Goal: Task Accomplishment & Management: Complete application form

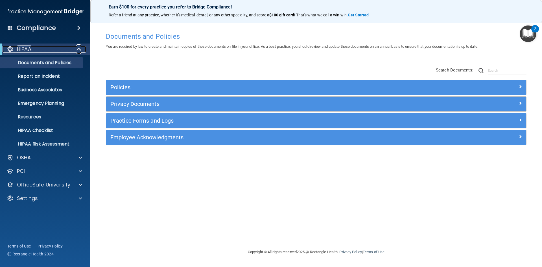
click at [51, 47] on div "HIPAA" at bounding box center [38, 49] width 70 height 7
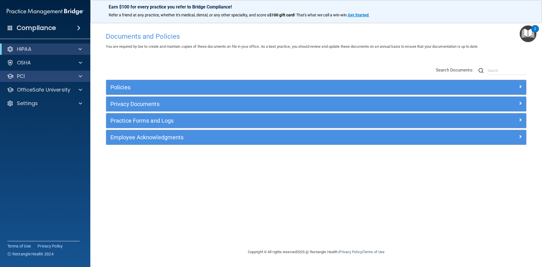
click at [44, 72] on div "PCI" at bounding box center [45, 76] width 91 height 11
click at [84, 80] on div "PCI" at bounding box center [45, 76] width 91 height 11
click at [83, 78] on div at bounding box center [80, 76] width 14 height 7
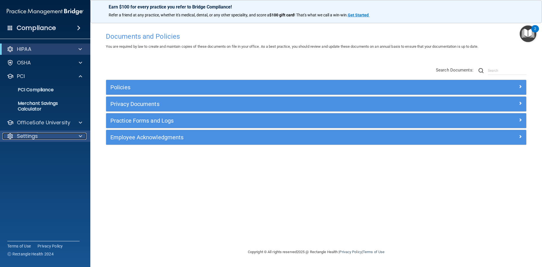
click at [75, 135] on div at bounding box center [80, 136] width 14 height 7
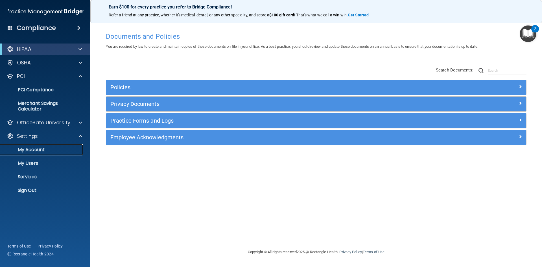
click at [33, 149] on p "My Account" at bounding box center [42, 150] width 77 height 6
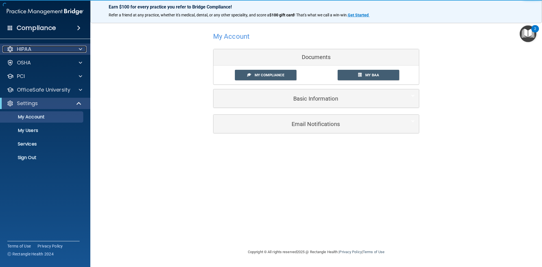
click at [24, 48] on p "HIPAA" at bounding box center [24, 49] width 14 height 7
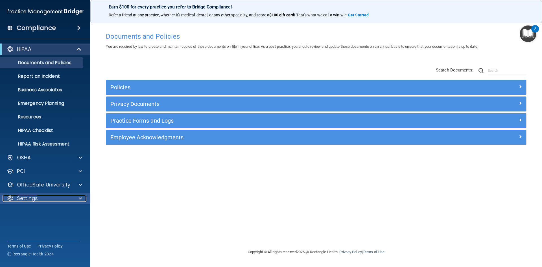
click at [29, 197] on p "Settings" at bounding box center [27, 198] width 21 height 7
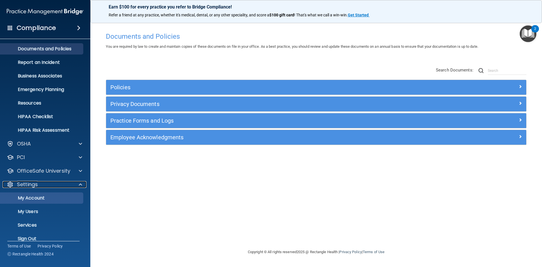
scroll to position [22, 0]
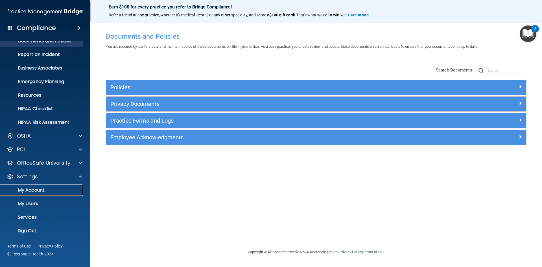
click at [37, 191] on p "My Account" at bounding box center [42, 190] width 77 height 6
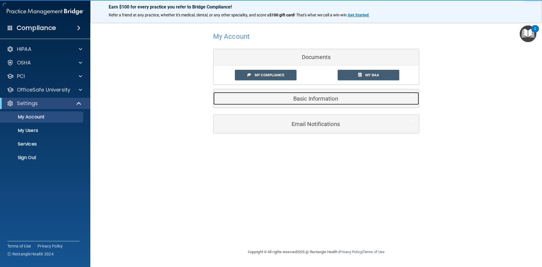
click at [307, 100] on h5 "Basic Information" at bounding box center [308, 98] width 180 height 6
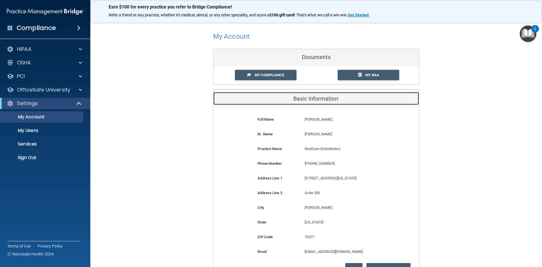
click at [313, 98] on h5 "Basic Information" at bounding box center [308, 98] width 180 height 6
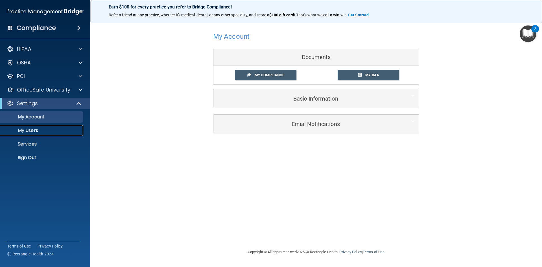
click at [30, 130] on p "My Users" at bounding box center [42, 131] width 77 height 6
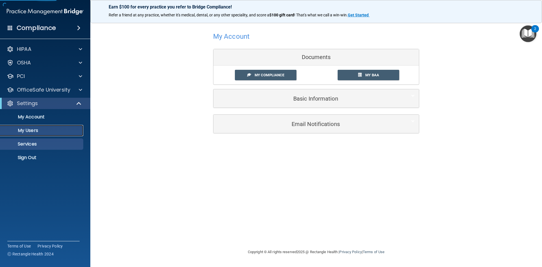
select select "20"
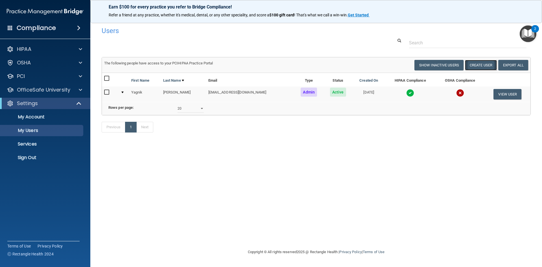
click at [485, 67] on button "Create User" at bounding box center [481, 65] width 32 height 10
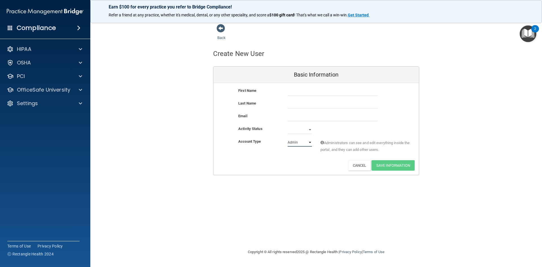
click at [297, 143] on select "Admin Member" at bounding box center [300, 142] width 24 height 8
drag, startPoint x: 181, startPoint y: 163, endPoint x: 186, endPoint y: 164, distance: 4.7
click at [181, 163] on div "Back Create New User Basic Information First Name Last Name Email Activity Stat…" at bounding box center [316, 99] width 429 height 151
click at [359, 167] on button "Cancel" at bounding box center [359, 165] width 23 height 10
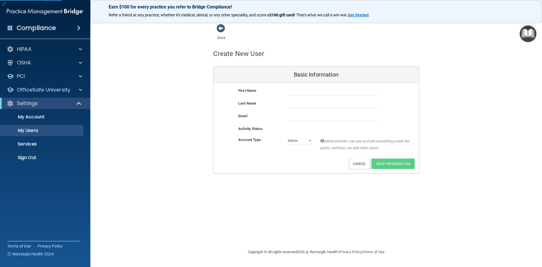
select select "20"
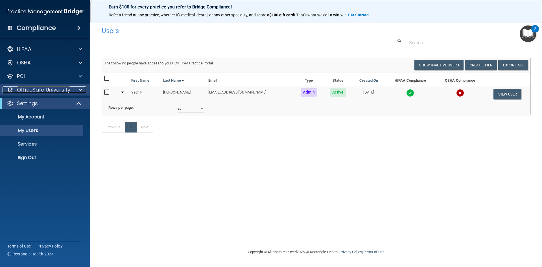
click at [57, 90] on p "OfficeSafe University" at bounding box center [43, 89] width 53 height 7
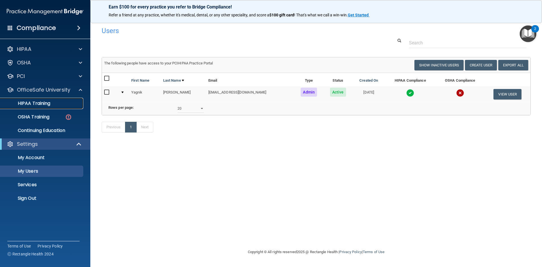
click at [61, 104] on div "HIPAA Training" at bounding box center [42, 103] width 77 height 6
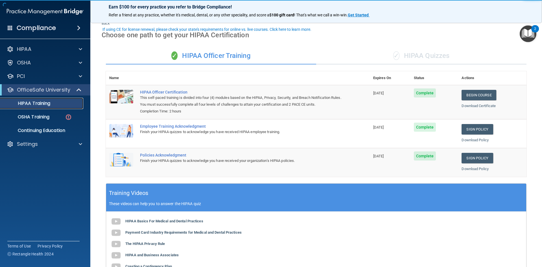
scroll to position [28, 0]
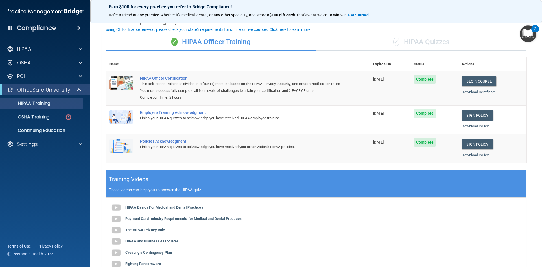
click at [416, 39] on div "✓ HIPAA Quizzes" at bounding box center [421, 42] width 210 height 17
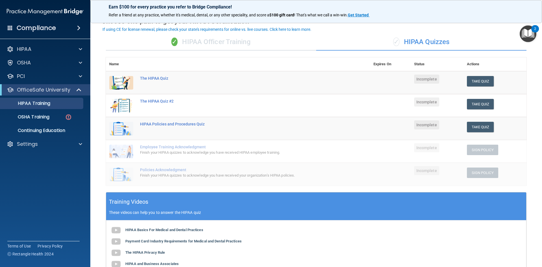
click at [235, 39] on div "✓ HIPAA Officer Training" at bounding box center [211, 42] width 210 height 17
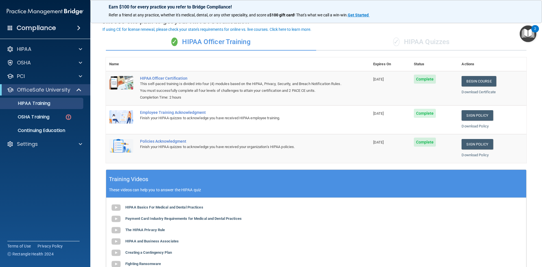
click at [409, 45] on div "✓ HIPAA Quizzes" at bounding box center [421, 42] width 210 height 17
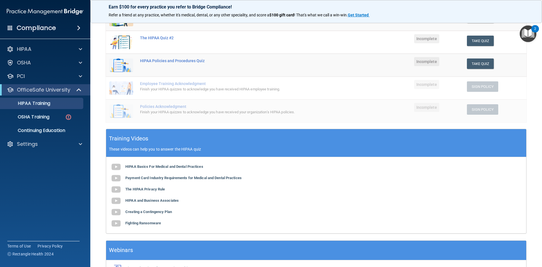
scroll to position [44, 0]
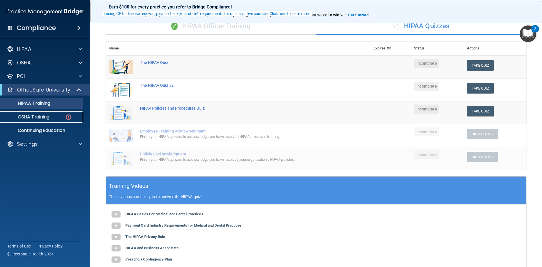
click at [38, 118] on p "OSHA Training" at bounding box center [27, 117] width 46 height 6
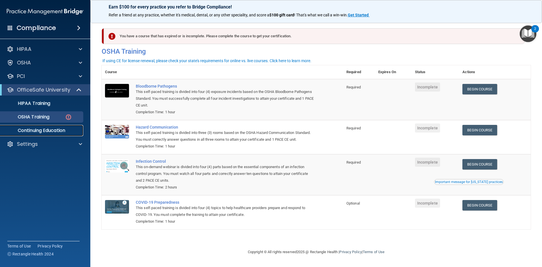
click at [45, 130] on p "Continuing Education" at bounding box center [42, 131] width 77 height 6
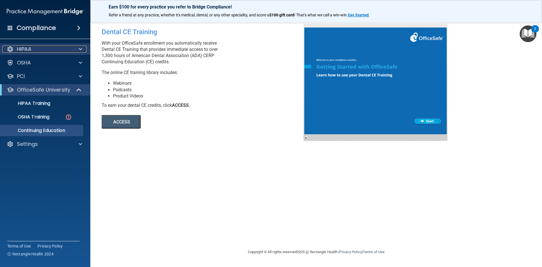
click at [44, 51] on div "HIPAA" at bounding box center [38, 49] width 70 height 7
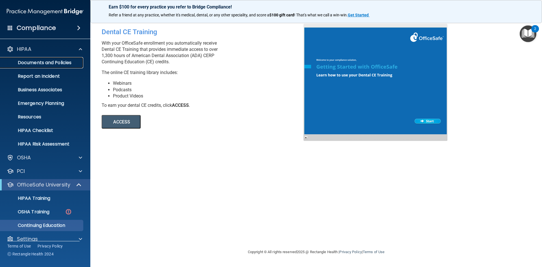
click at [47, 63] on p "Documents and Policies" at bounding box center [42, 63] width 77 height 6
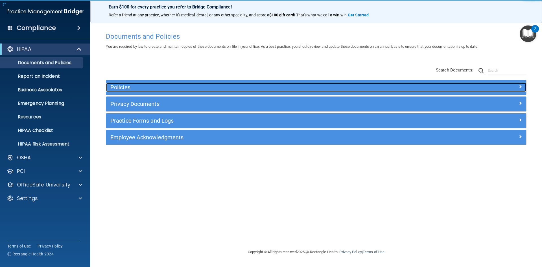
click at [143, 88] on h5 "Policies" at bounding box center [263, 87] width 307 height 6
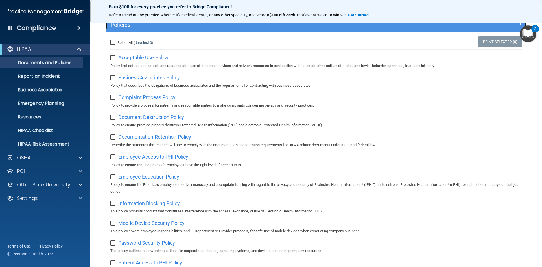
scroll to position [28, 0]
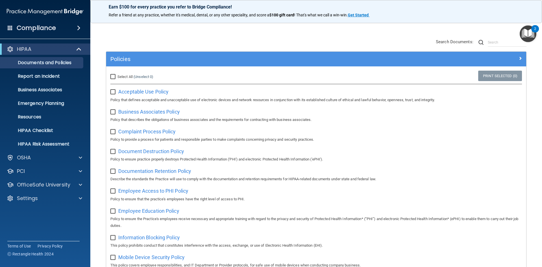
click at [113, 91] on input "checkbox" at bounding box center [113, 92] width 6 height 5
click at [114, 93] on input "checkbox" at bounding box center [113, 92] width 6 height 5
checkbox input "false"
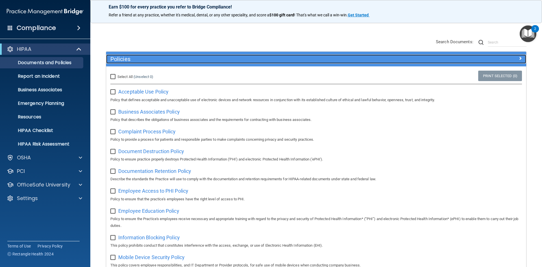
click at [134, 63] on div "Policies" at bounding box center [263, 58] width 315 height 9
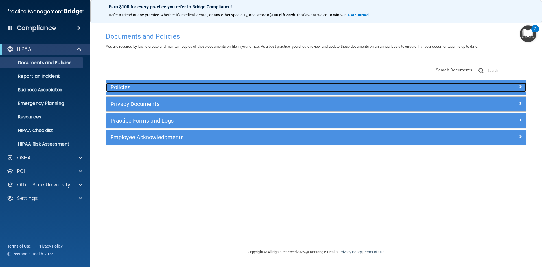
scroll to position [0, 0]
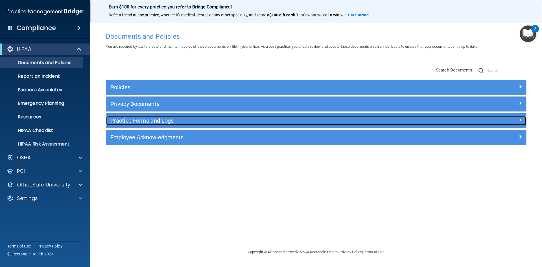
click at [134, 120] on h5 "Practice Forms and Logs" at bounding box center [263, 120] width 307 height 6
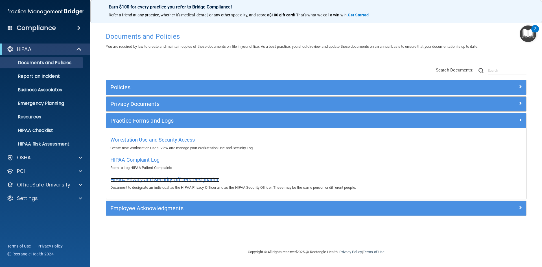
click at [168, 181] on span "HIPAA Privacy and Security Officers Designation" at bounding box center [164, 179] width 109 height 6
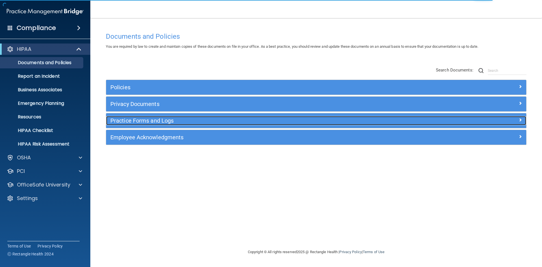
click at [148, 122] on h5 "Practice Forms and Logs" at bounding box center [263, 120] width 307 height 6
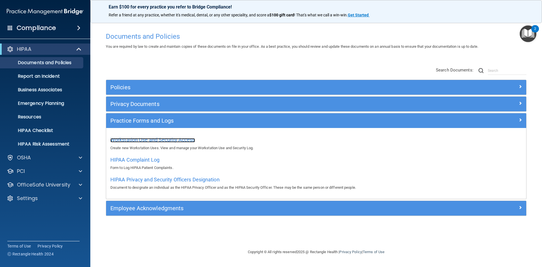
click at [140, 141] on span "Workstation Use and Security Access" at bounding box center [152, 140] width 85 height 6
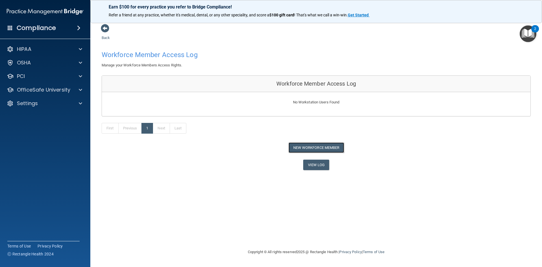
click at [319, 146] on button "New Workforce Member" at bounding box center [316, 147] width 56 height 10
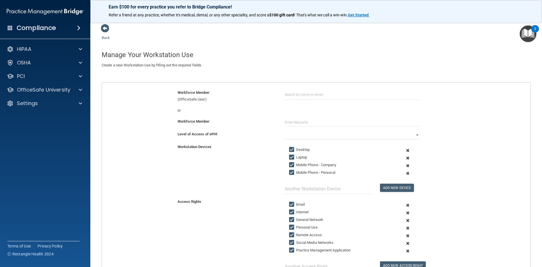
click at [100, 29] on main "Back Manage Your Workstation Use Create a new Workstation Use by filling out th…" at bounding box center [316, 142] width 452 height 249
click at [102, 29] on span at bounding box center [105, 28] width 8 height 8
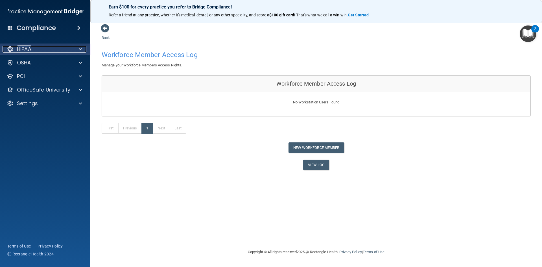
click at [41, 47] on div "HIPAA" at bounding box center [38, 49] width 70 height 7
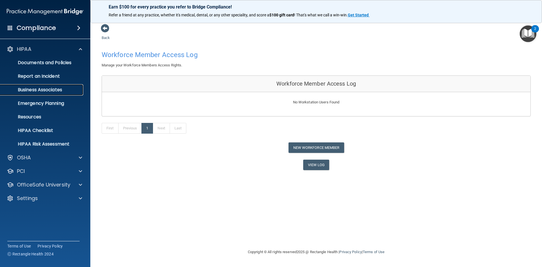
click at [46, 89] on p "Business Associates" at bounding box center [42, 90] width 77 height 6
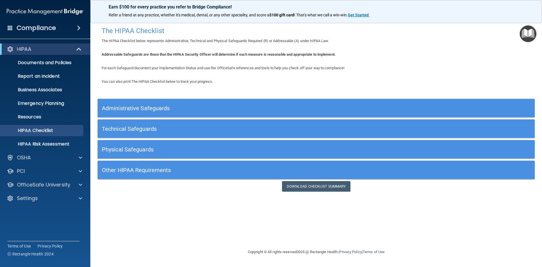
click at [154, 104] on div "Administrative Safeguards" at bounding box center [262, 108] width 328 height 13
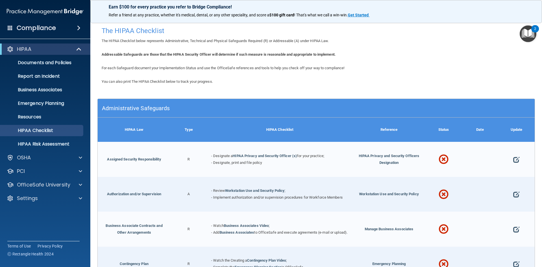
click at [143, 108] on h5 "Administrative Safeguards" at bounding box center [261, 108] width 319 height 6
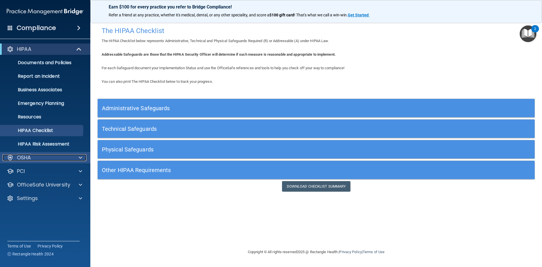
click at [71, 158] on div "OSHA" at bounding box center [38, 157] width 70 height 7
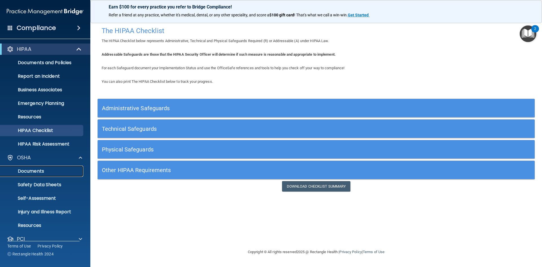
click at [45, 170] on p "Documents" at bounding box center [42, 171] width 77 height 6
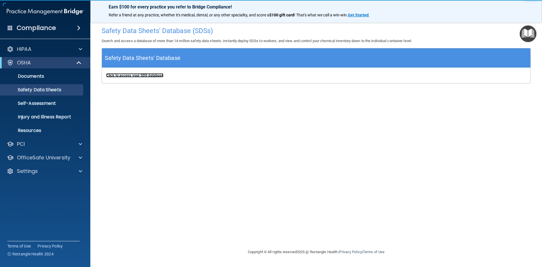
click at [140, 76] on b "Click to access your SDS database" at bounding box center [134, 75] width 57 height 4
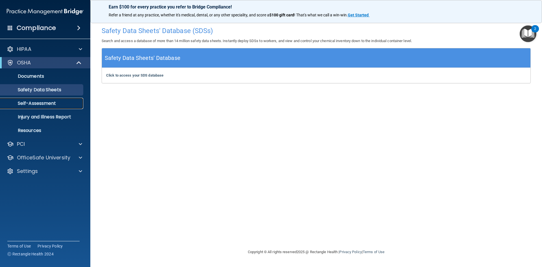
click at [34, 104] on p "Self-Assessment" at bounding box center [42, 103] width 77 height 6
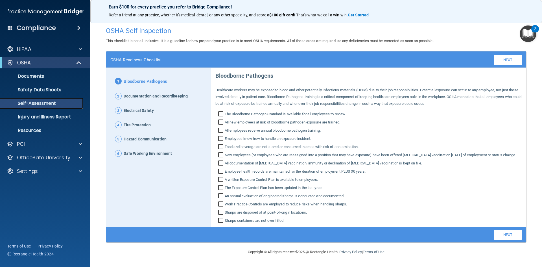
scroll to position [5, 0]
click at [45, 118] on p "Injury and Illness Report" at bounding box center [42, 117] width 77 height 6
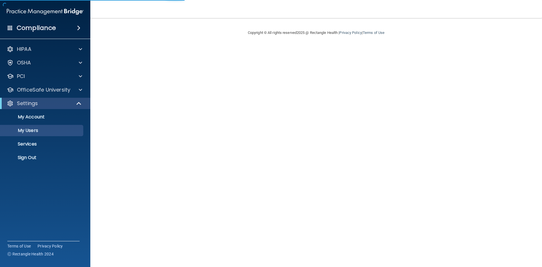
select select "20"
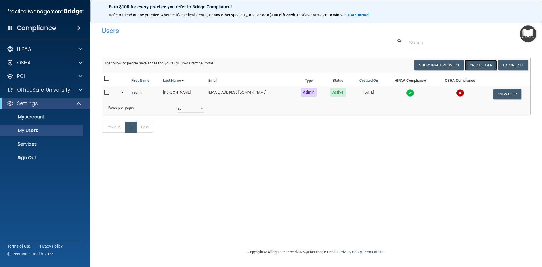
click at [475, 62] on button "Create User" at bounding box center [481, 65] width 32 height 10
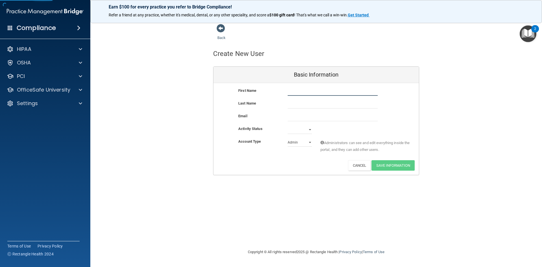
click at [323, 89] on input "text" at bounding box center [333, 91] width 90 height 8
type input "[PERSON_NAME]"
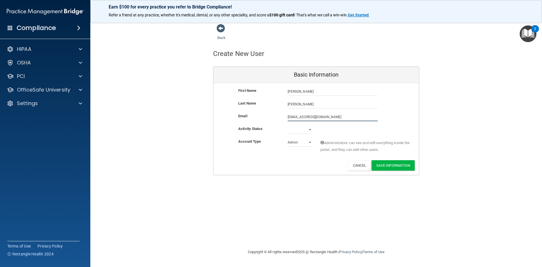
type input "[EMAIL_ADDRESS][DOMAIN_NAME]"
click at [307, 130] on select "Active Inactive" at bounding box center [300, 129] width 24 height 8
select select "active"
click at [288, 125] on select "Active Inactive" at bounding box center [300, 129] width 24 height 8
click at [301, 142] on select "Admin Member" at bounding box center [300, 142] width 24 height 8
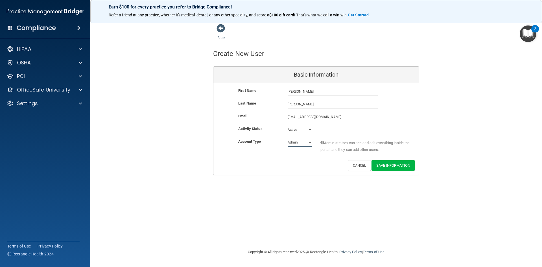
select select "practice_member"
click at [288, 138] on select "Admin Member" at bounding box center [300, 142] width 24 height 8
click at [387, 166] on button "Save Information" at bounding box center [392, 165] width 43 height 10
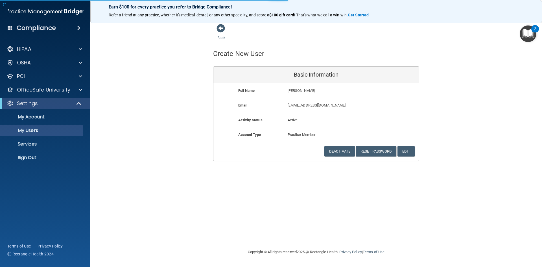
select select "20"
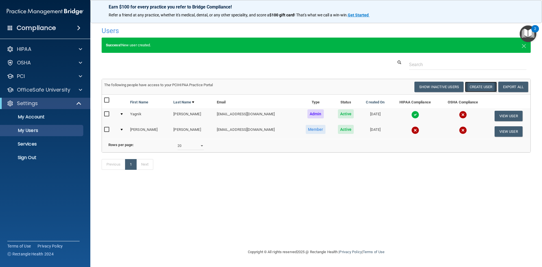
click at [481, 84] on button "Create User" at bounding box center [481, 87] width 32 height 10
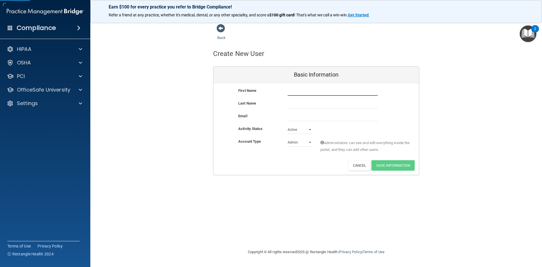
click at [309, 95] on input "text" at bounding box center [333, 91] width 90 height 8
type input "[EMAIL_ADDRESS][DOMAIN_NAME]"
click at [316, 102] on input "text" at bounding box center [333, 104] width 90 height 8
drag, startPoint x: 329, startPoint y: 91, endPoint x: 269, endPoint y: 82, distance: 61.1
click at [269, 82] on div "Basic Information First Name [EMAIL_ADDRESS][DOMAIN_NAME] [EMAIL_ADDRESS][DOMAI…" at bounding box center [316, 120] width 206 height 109
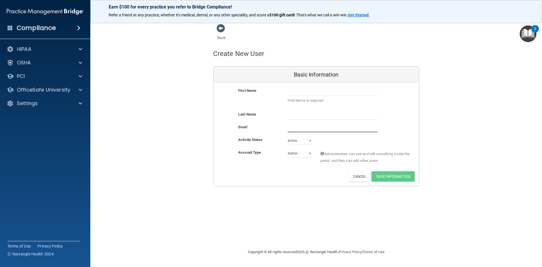
click at [292, 126] on input "email" at bounding box center [333, 128] width 90 height 8
paste input "[EMAIL_ADDRESS][DOMAIN_NAME]"
type input "[EMAIL_ADDRESS][DOMAIN_NAME]"
click at [307, 96] on div "First Name is required" at bounding box center [332, 96] width 99 height 19
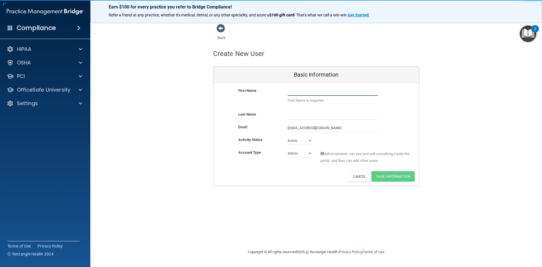
click at [308, 93] on input "text" at bounding box center [333, 91] width 90 height 8
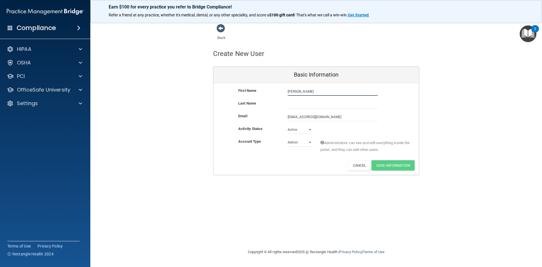
type input "[PERSON_NAME]"
click at [308, 139] on select "Admin Member" at bounding box center [300, 142] width 24 height 8
select select "practice_member"
click at [288, 138] on select "Admin Member" at bounding box center [300, 142] width 24 height 8
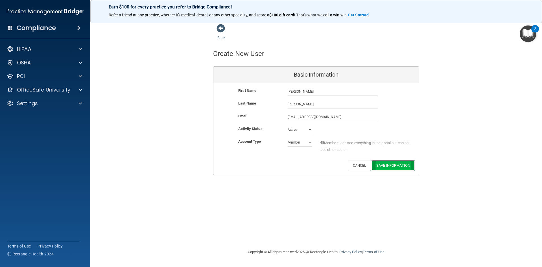
click at [397, 166] on button "Save Information" at bounding box center [392, 165] width 43 height 10
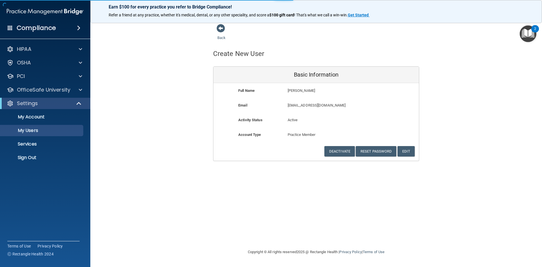
select select "20"
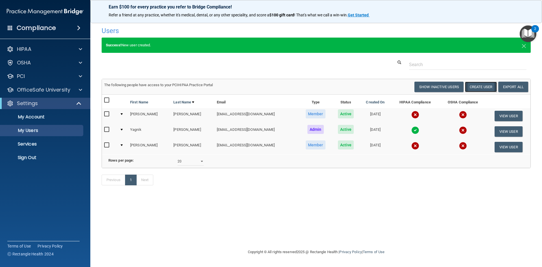
click at [478, 86] on button "Create User" at bounding box center [481, 87] width 32 height 10
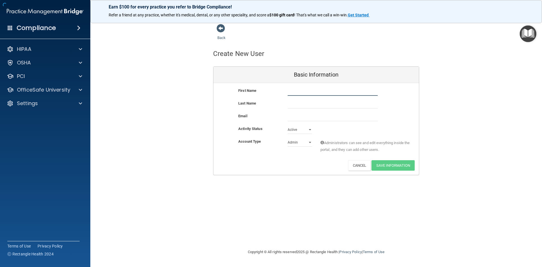
click at [294, 93] on input "text" at bounding box center [333, 91] width 90 height 8
type input "Vainey"
type input "[PERSON_NAME]"
click at [295, 115] on input "email" at bounding box center [333, 117] width 90 height 8
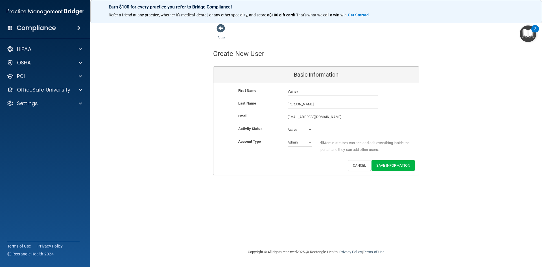
type input "[EMAIL_ADDRESS][DOMAIN_NAME]"
click at [300, 141] on select "Admin Member" at bounding box center [300, 143] width 24 height 8
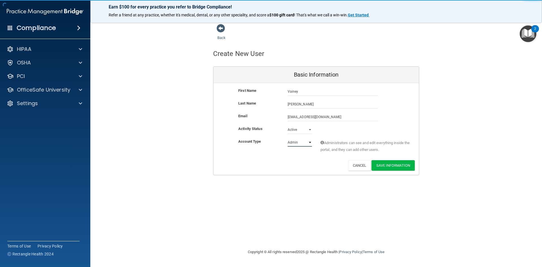
select select "practice_member"
click at [288, 138] on select "Admin Member" at bounding box center [300, 142] width 24 height 8
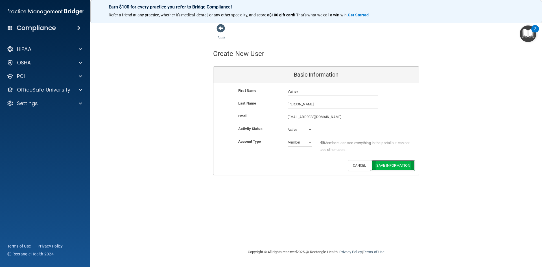
click at [385, 167] on button "Save Information" at bounding box center [392, 165] width 43 height 10
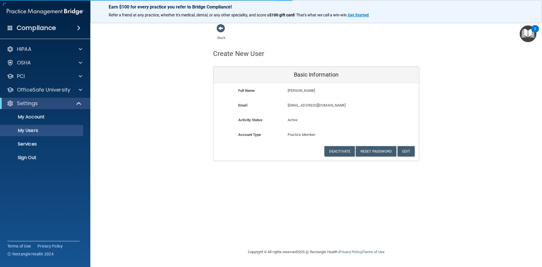
select select "20"
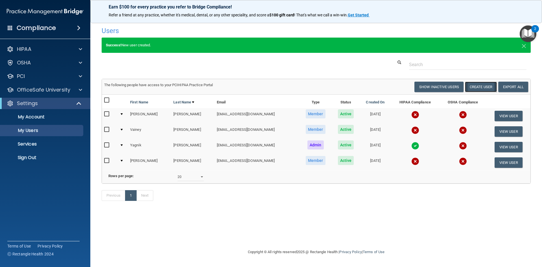
click at [469, 87] on button "Create User" at bounding box center [481, 87] width 32 height 10
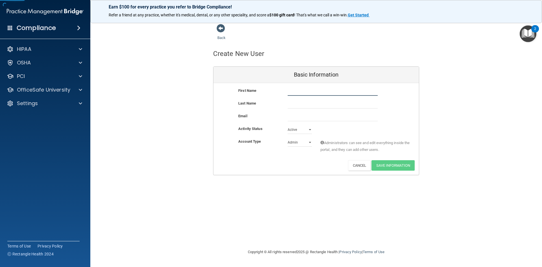
click at [294, 93] on input "text" at bounding box center [333, 91] width 90 height 8
type input "[PERSON_NAME]"
type input "Dawoodbhai"
click at [296, 115] on input "email" at bounding box center [333, 117] width 90 height 8
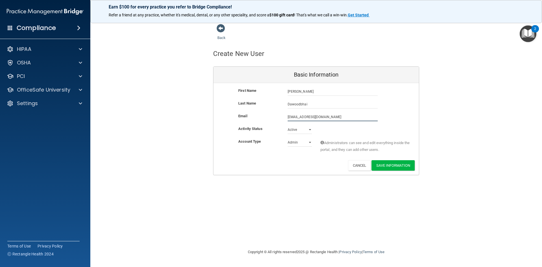
type input "[EMAIL_ADDRESS][DOMAIN_NAME]"
click at [303, 141] on select "Admin Member" at bounding box center [300, 142] width 24 height 8
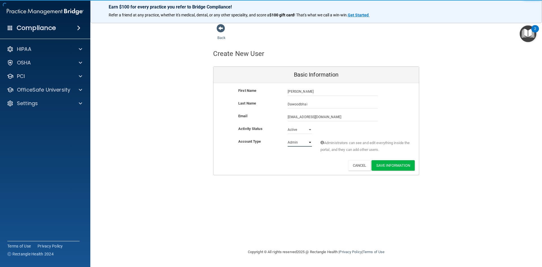
select select "practice_member"
click at [288, 138] on select "Admin Member" at bounding box center [300, 142] width 24 height 8
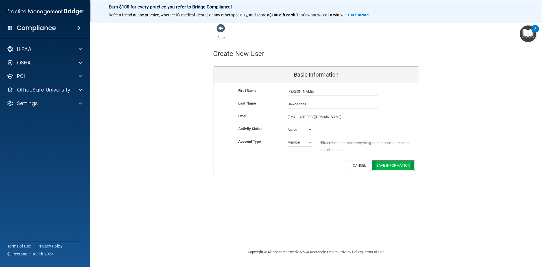
click at [399, 165] on button "Save Information" at bounding box center [392, 165] width 43 height 10
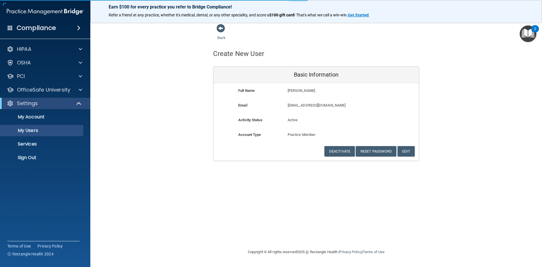
select select "20"
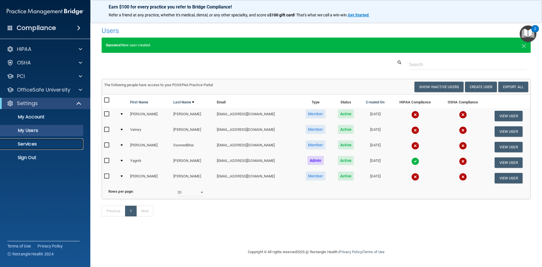
click at [29, 143] on p "Services" at bounding box center [42, 144] width 77 height 6
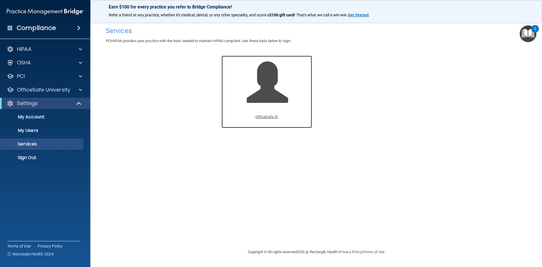
click at [271, 117] on p "OfficeSafe ID" at bounding box center [266, 116] width 23 height 7
click at [38, 130] on p "My Users" at bounding box center [42, 131] width 77 height 6
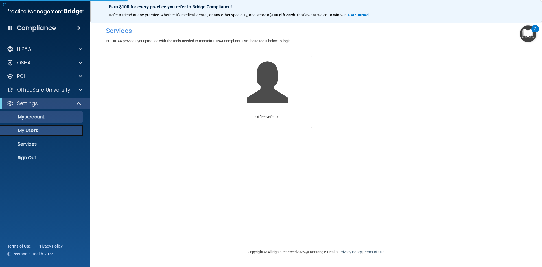
select select "20"
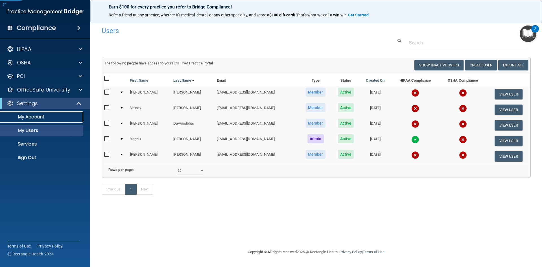
click at [34, 114] on p "My Account" at bounding box center [42, 117] width 77 height 6
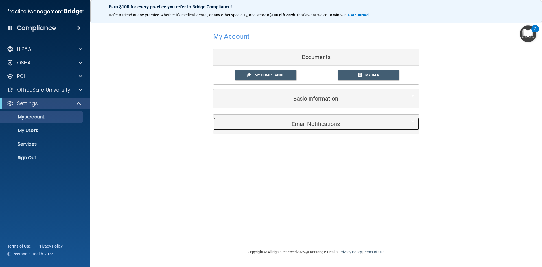
click at [305, 122] on h5 "Email Notifications" at bounding box center [308, 124] width 180 height 6
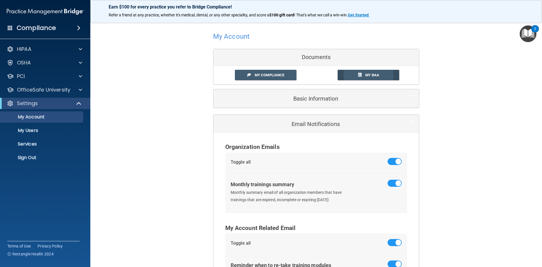
click at [365, 73] on span "My BAA" at bounding box center [372, 75] width 14 height 4
click at [34, 88] on p "OfficeSafe University" at bounding box center [43, 89] width 53 height 7
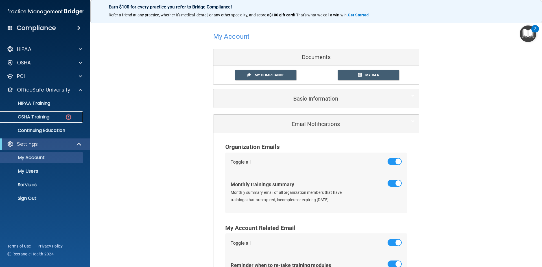
click at [38, 116] on p "OSHA Training" at bounding box center [27, 117] width 46 height 6
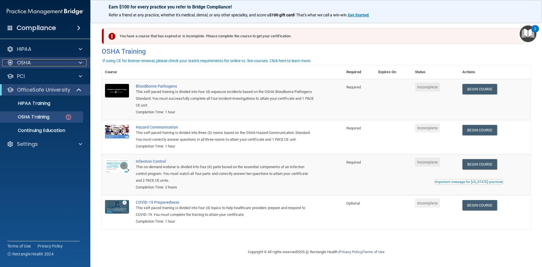
click at [36, 64] on div "OSHA" at bounding box center [38, 62] width 70 height 7
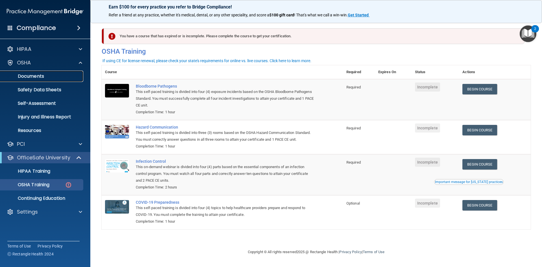
click at [40, 75] on p "Documents" at bounding box center [42, 76] width 77 height 6
